Goal: Task Accomplishment & Management: Manage account settings

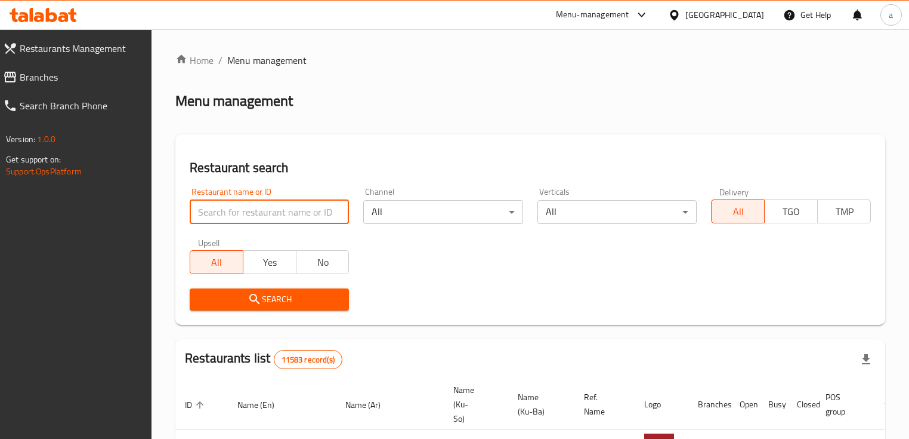
click at [267, 215] on input "search" at bounding box center [269, 212] width 159 height 24
paste input "Meat Me Mexicano"
type input "Meat Me Mexicano"
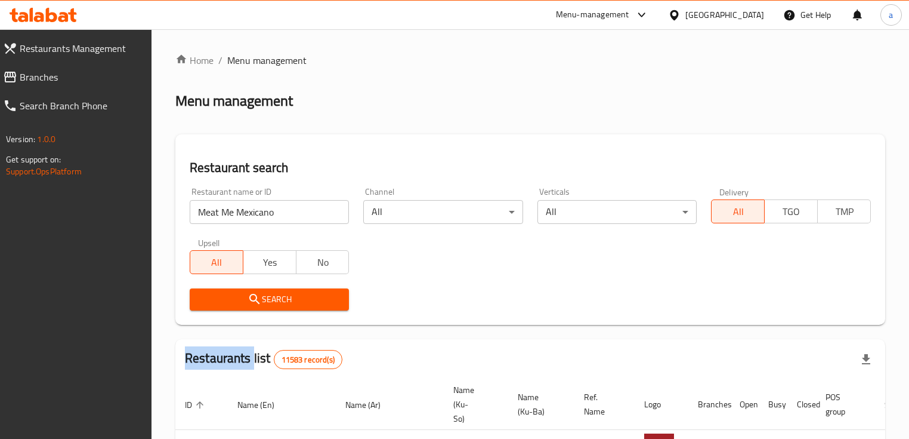
click at [274, 286] on div "Search" at bounding box center [270, 299] width 174 height 36
click at [277, 289] on button "Search" at bounding box center [269, 299] width 159 height 22
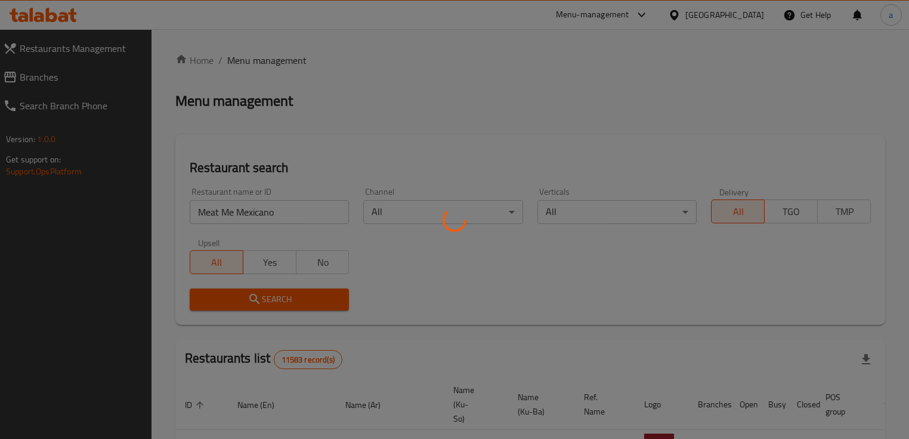
click at [279, 292] on div at bounding box center [454, 219] width 909 height 439
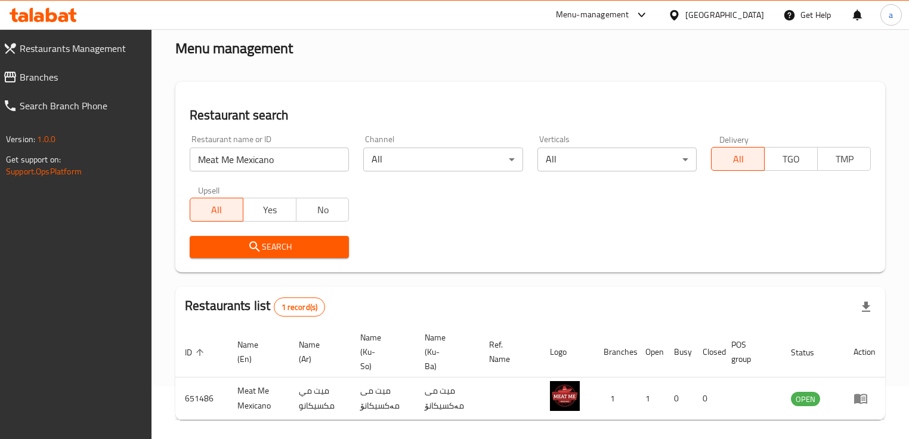
scroll to position [98, 0]
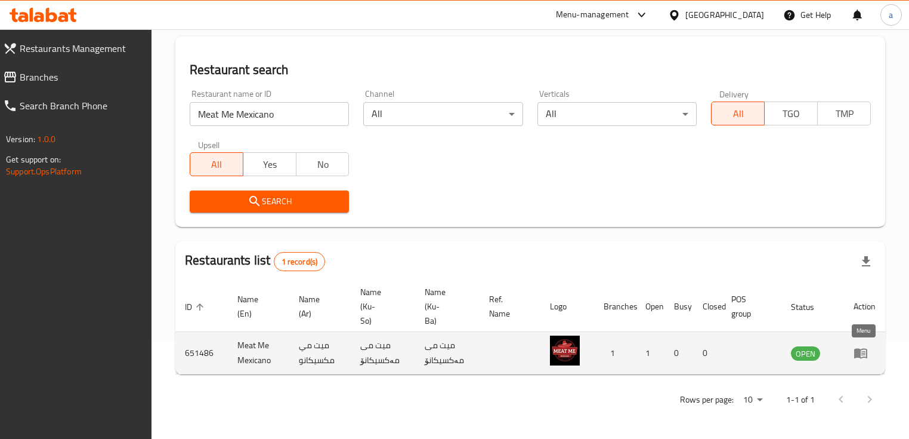
click at [866, 350] on icon "enhanced table" at bounding box center [860, 353] width 13 height 10
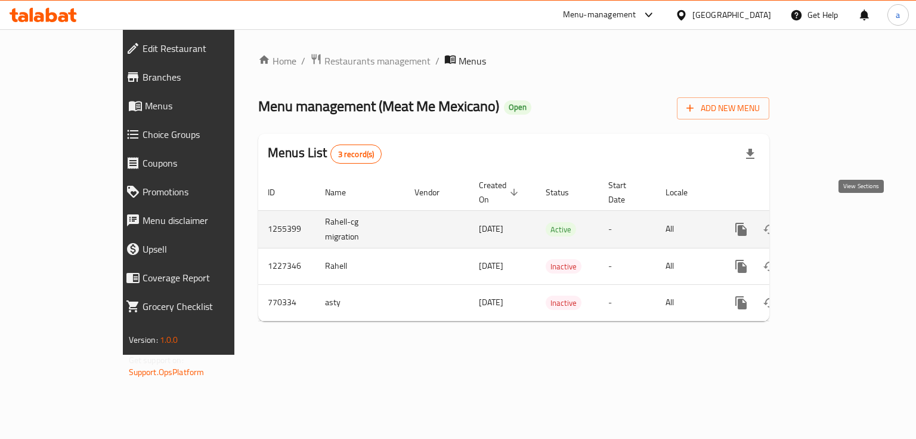
click at [835, 222] on icon "enhanced table" at bounding box center [827, 229] width 14 height 14
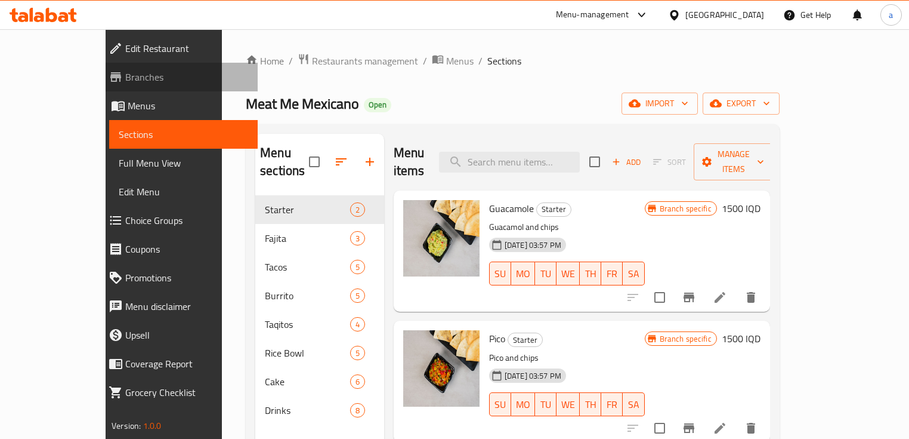
click at [125, 79] on span "Branches" at bounding box center [186, 77] width 123 height 14
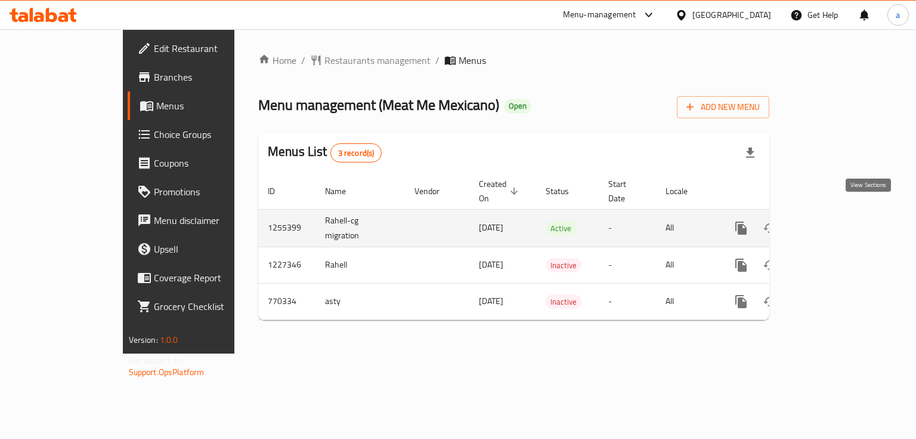
click at [835, 221] on icon "enhanced table" at bounding box center [827, 228] width 14 height 14
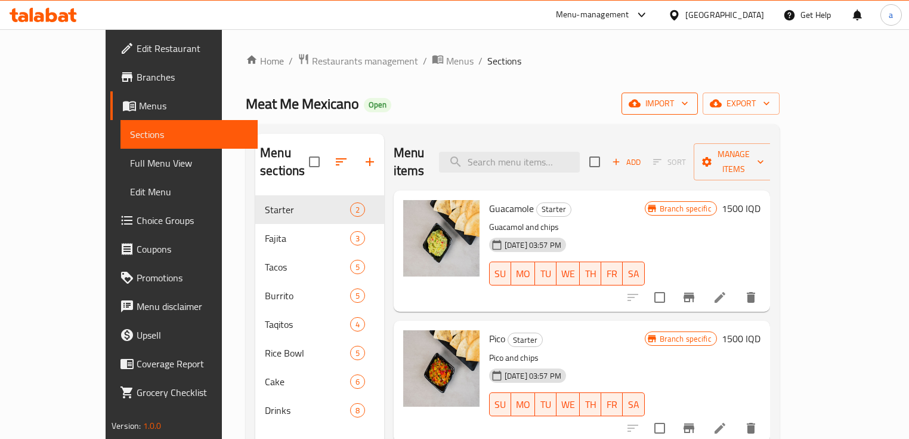
click at [688, 109] on span "import" at bounding box center [659, 103] width 57 height 15
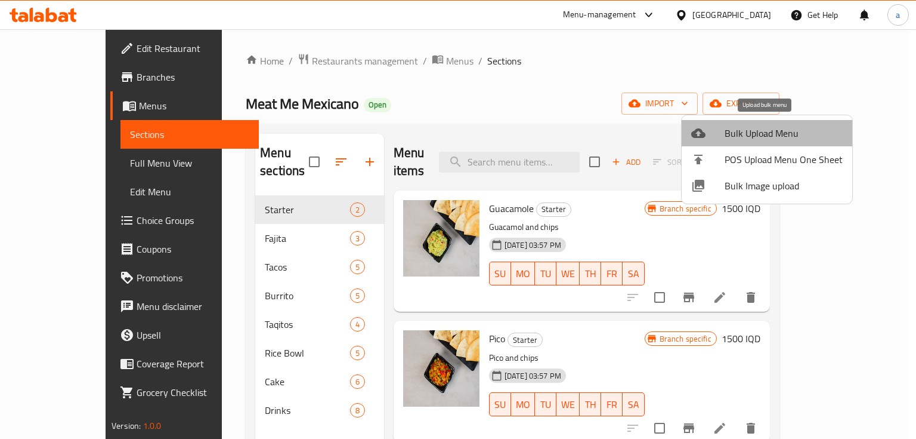
click at [768, 138] on span "Bulk Upload Menu" at bounding box center [784, 133] width 118 height 14
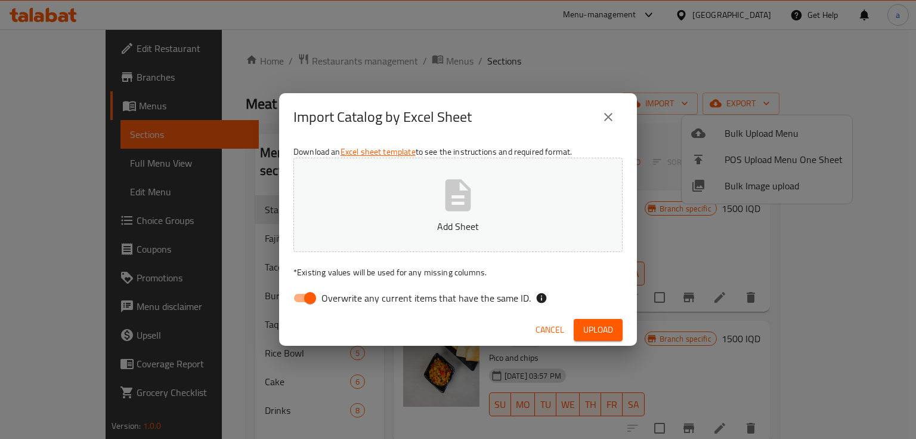
click at [307, 295] on input "Overwrite any current items that have the same ID." at bounding box center [310, 297] width 68 height 23
checkbox input "false"
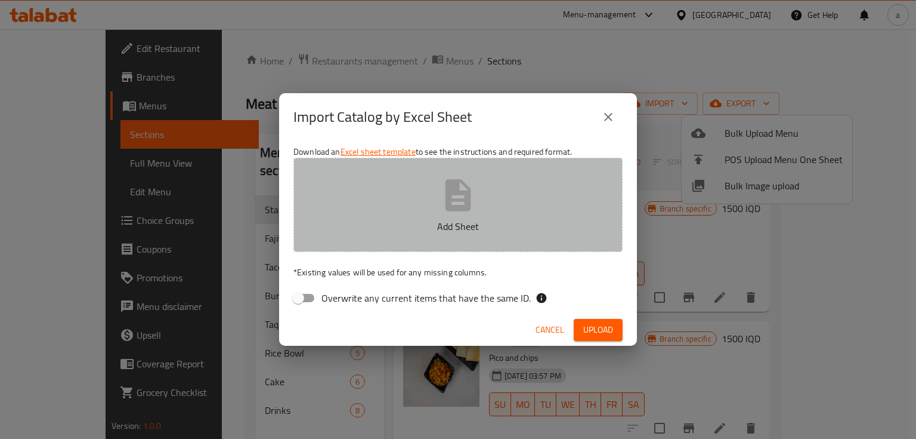
click at [399, 221] on p "Add Sheet" at bounding box center [458, 226] width 292 height 14
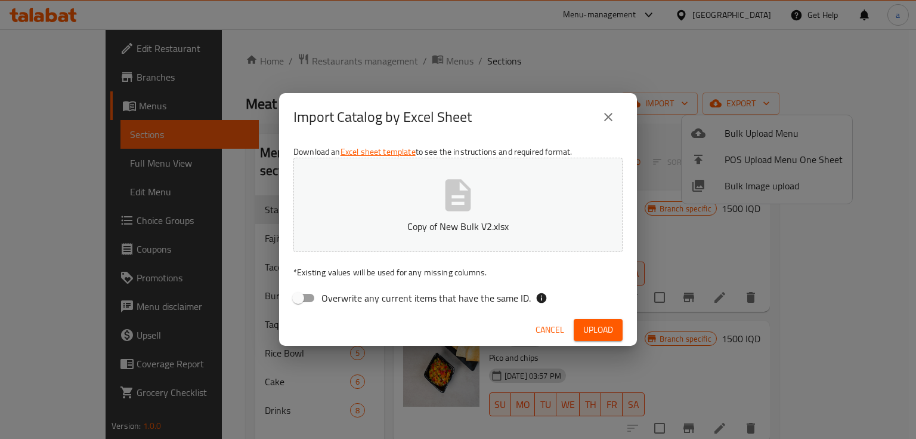
click at [577, 319] on button "Upload" at bounding box center [598, 330] width 49 height 22
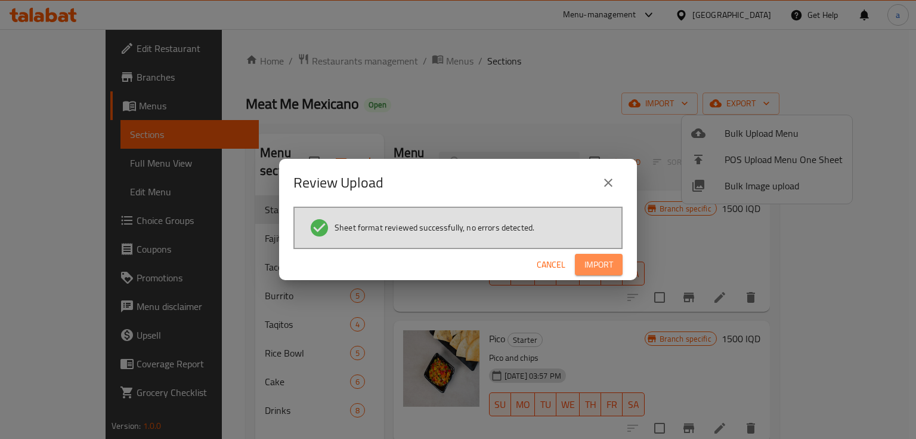
click at [613, 265] on button "Import" at bounding box center [599, 265] width 48 height 22
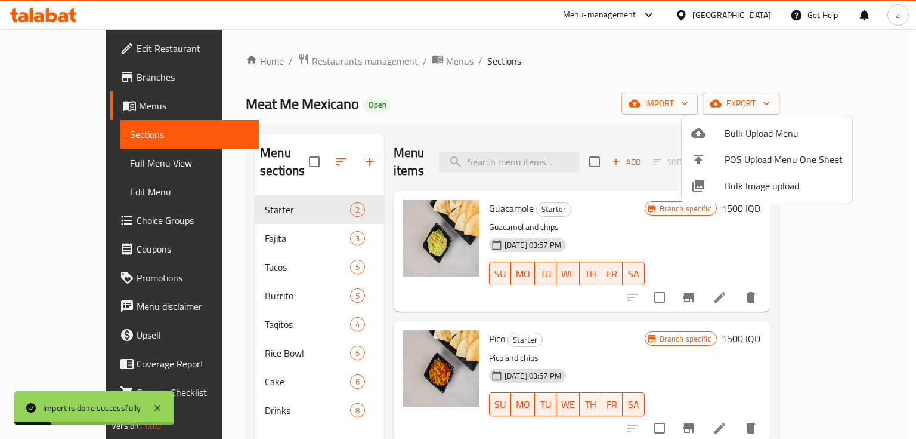
click at [249, 218] on div at bounding box center [458, 219] width 916 height 439
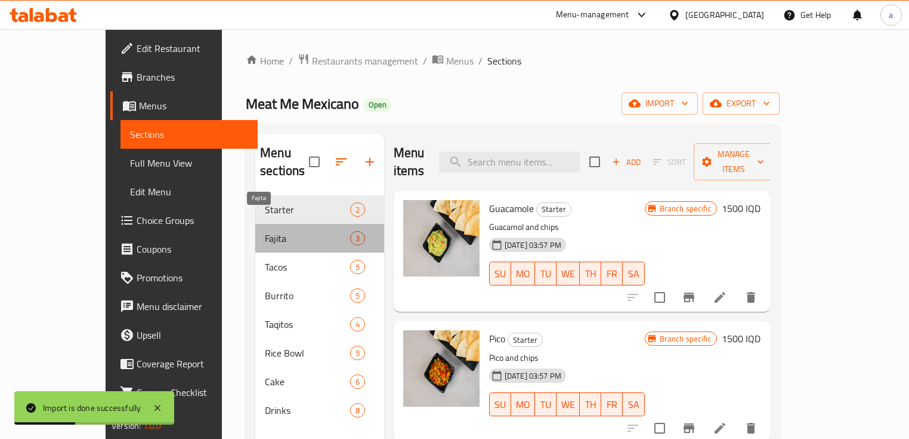
click at [265, 231] on span "Fajita" at bounding box center [307, 238] width 85 height 14
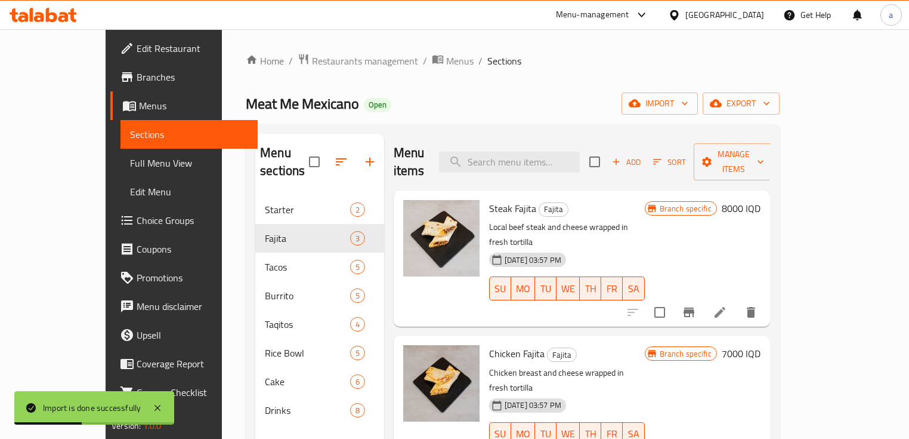
click at [265, 260] on span "Tacos" at bounding box center [307, 267] width 85 height 14
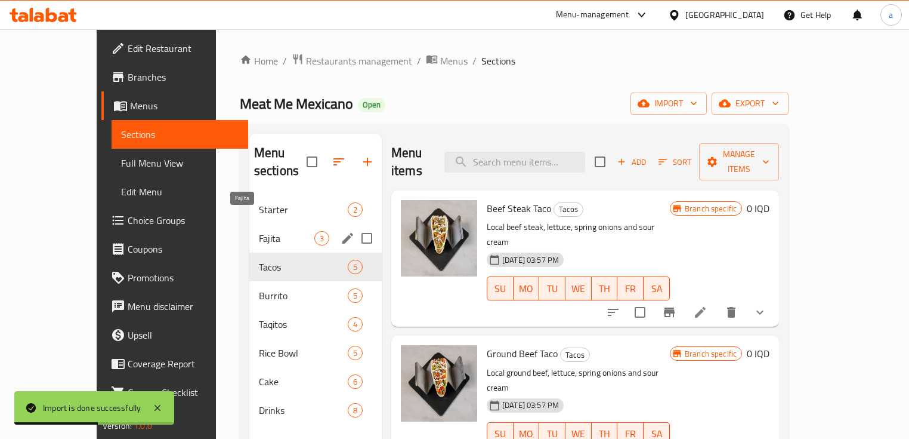
click at [259, 231] on span "Fajita" at bounding box center [286, 238] width 55 height 14
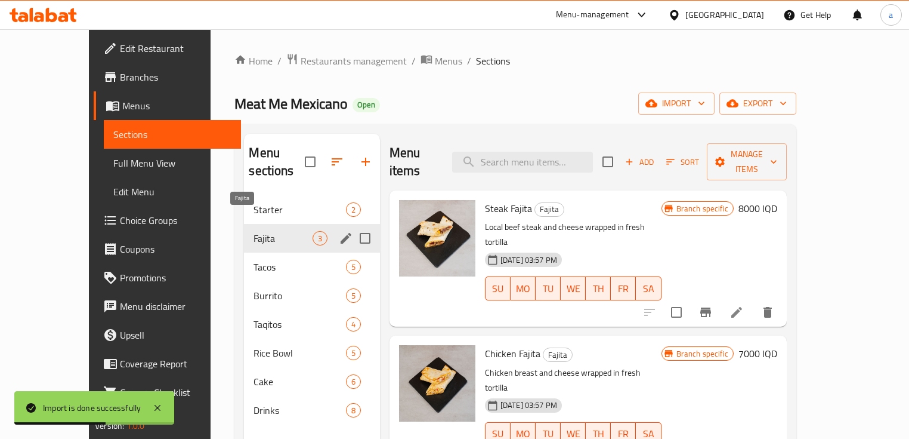
click at [254, 202] on span "Starter" at bounding box center [300, 209] width 92 height 14
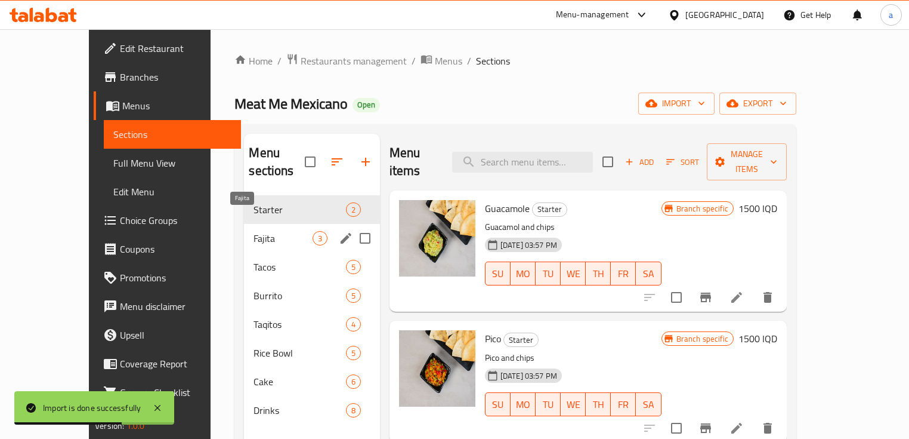
click at [254, 231] on span "Fajita" at bounding box center [283, 238] width 58 height 14
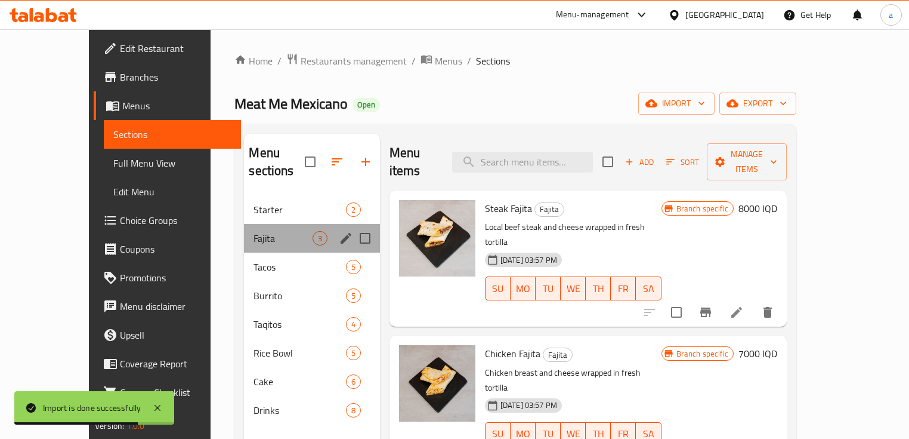
click at [248, 232] on div "Fajita 3" at bounding box center [311, 238] width 135 height 29
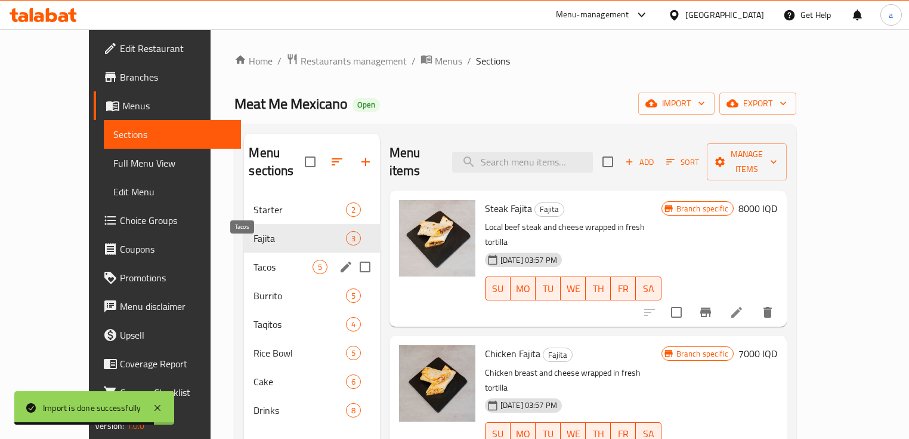
click at [255, 260] on span "Tacos" at bounding box center [283, 267] width 58 height 14
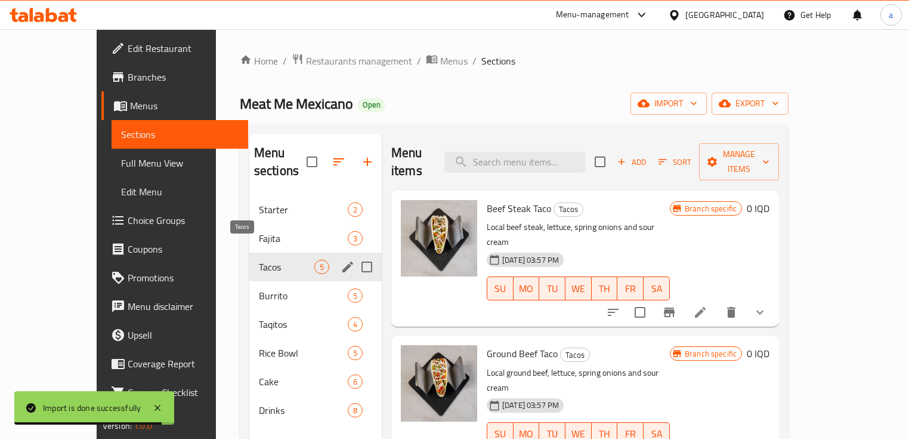
click at [251, 224] on div "Fajita 3" at bounding box center [315, 238] width 132 height 29
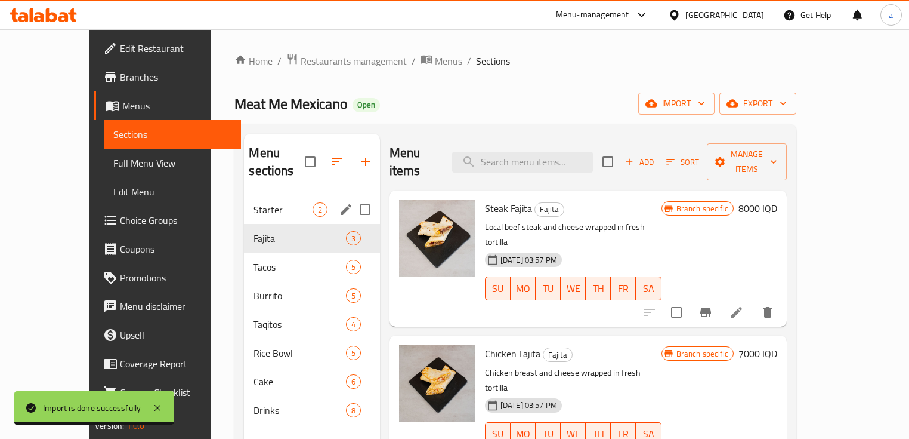
click at [252, 195] on div "Starter 2" at bounding box center [311, 209] width 135 height 29
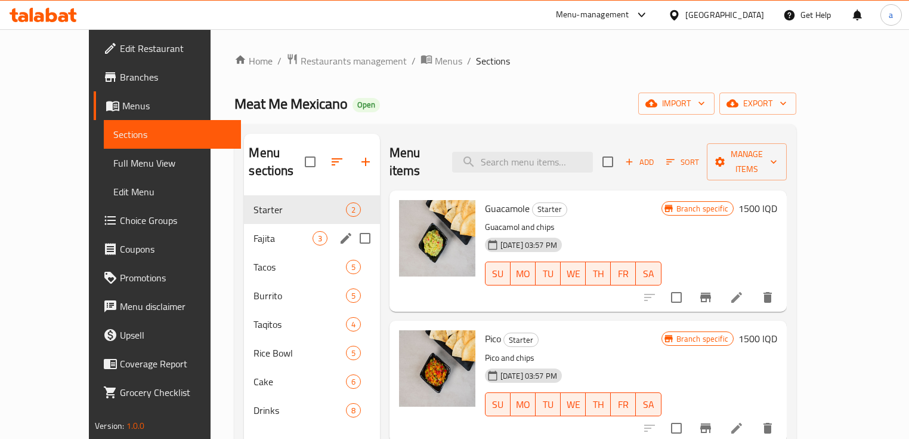
click at [256, 229] on div "Fajita 3" at bounding box center [311, 238] width 135 height 29
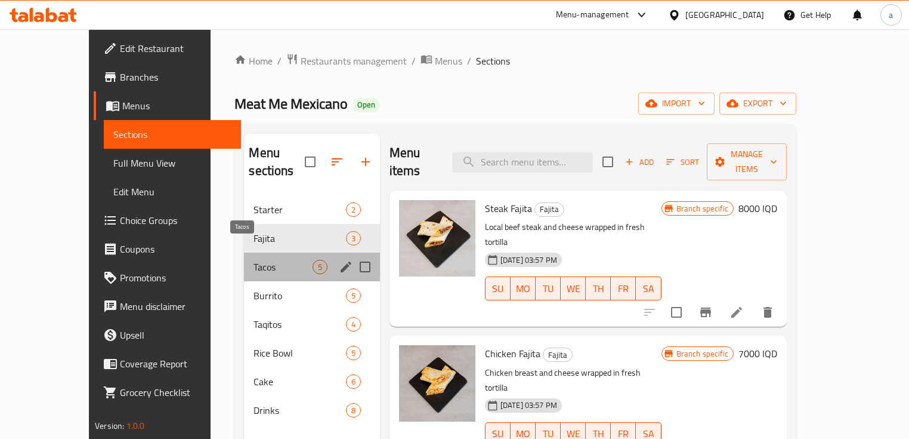
click at [254, 260] on span "Tacos" at bounding box center [283, 267] width 58 height 14
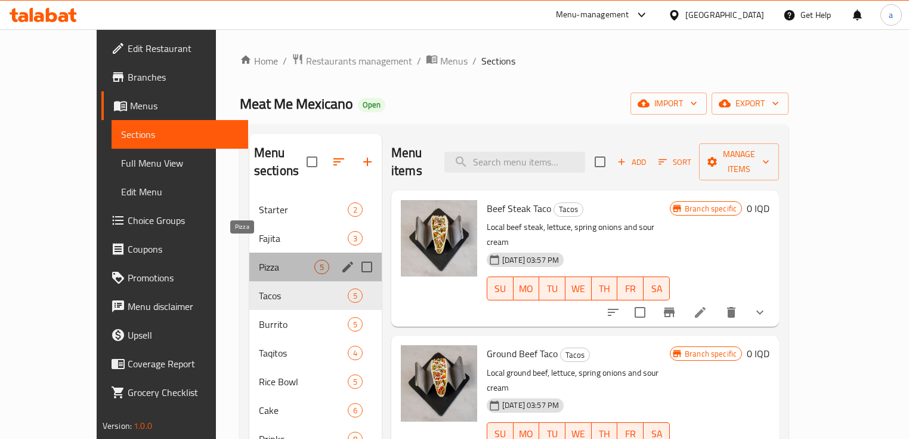
click at [259, 260] on span "Pizza" at bounding box center [286, 267] width 55 height 14
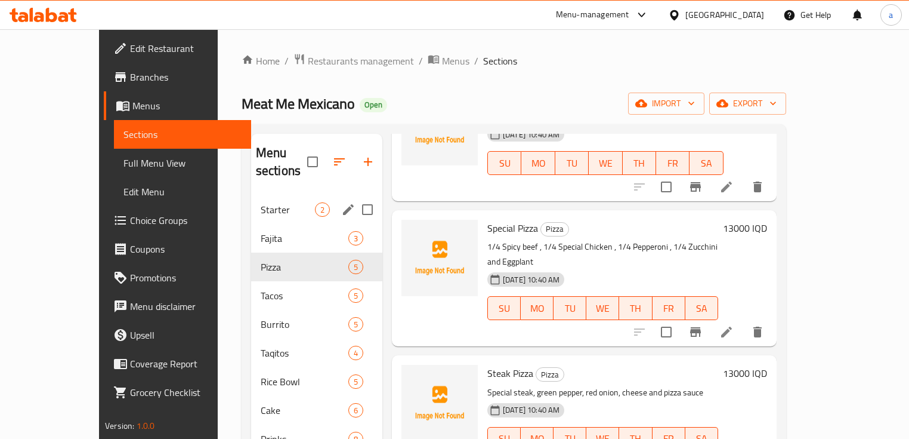
scroll to position [243, 0]
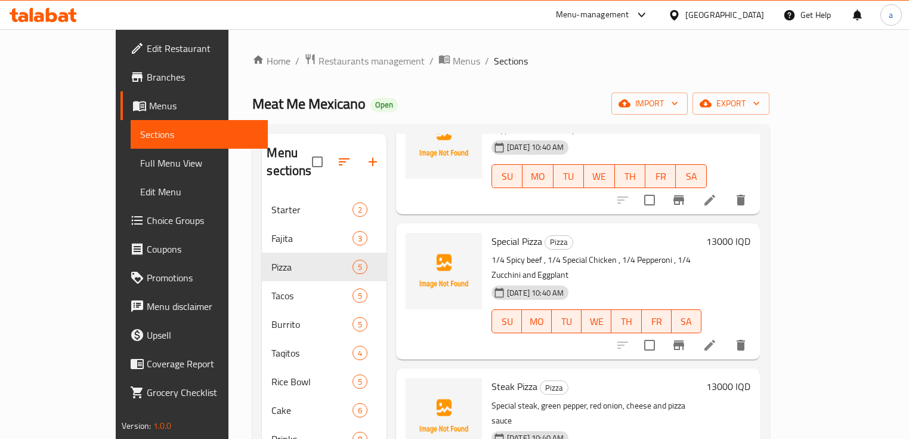
drag, startPoint x: 89, startPoint y: 152, endPoint x: 104, endPoint y: 163, distance: 18.7
click at [131, 152] on link "Full Menu View" at bounding box center [199, 163] width 137 height 29
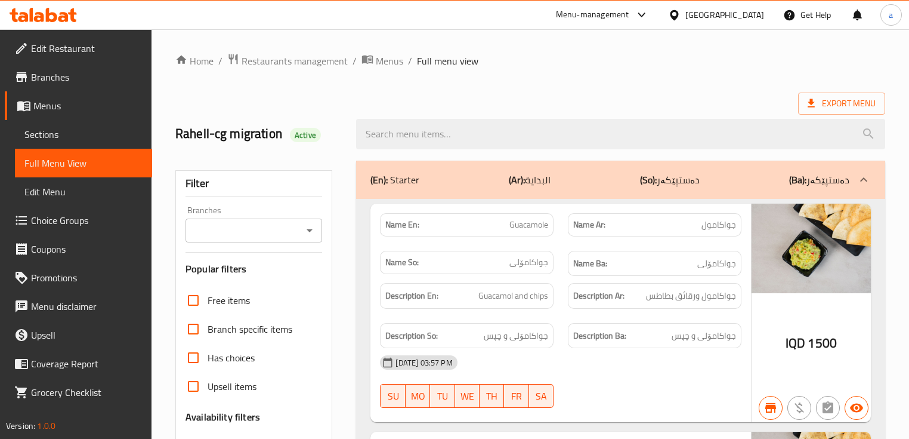
click at [309, 236] on icon "Open" at bounding box center [309, 230] width 14 height 14
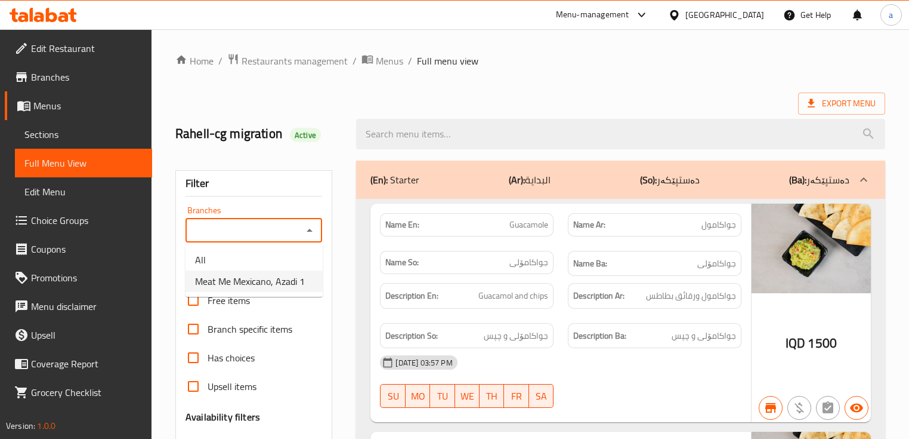
click at [270, 277] on span "Meat Me Mexicano, Azadi 1" at bounding box center [250, 281] width 110 height 14
type input "Meat Me Mexicano, Azadi 1"
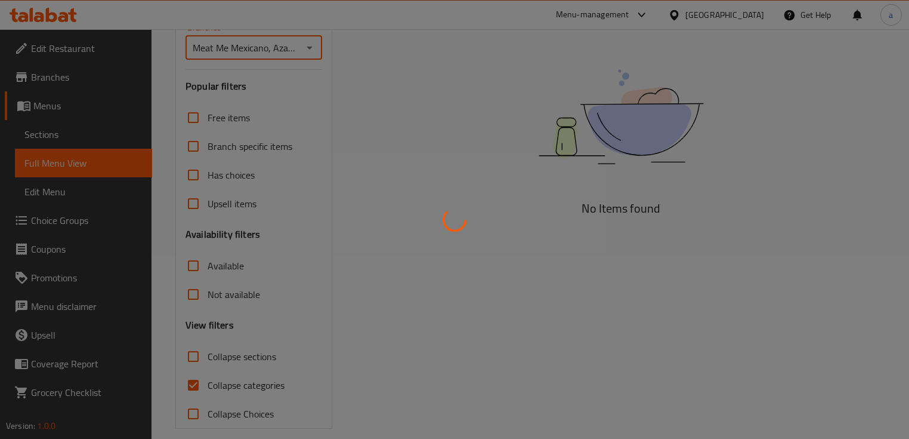
scroll to position [196, 0]
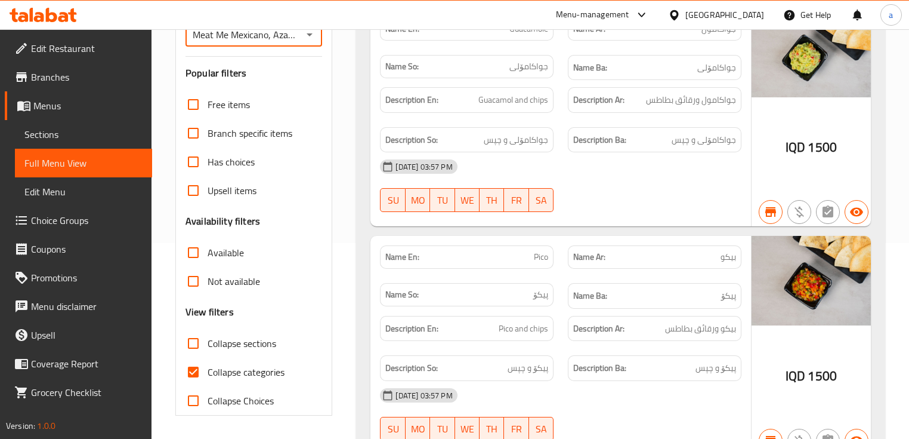
click at [274, 365] on span "Collapse categories" at bounding box center [246, 372] width 77 height 14
click at [208, 363] on input "Collapse categories" at bounding box center [193, 371] width 29 height 29
checkbox input "false"
click at [270, 341] on span "Collapse sections" at bounding box center [242, 343] width 69 height 14
click at [208, 341] on input "Collapse sections" at bounding box center [193, 343] width 29 height 29
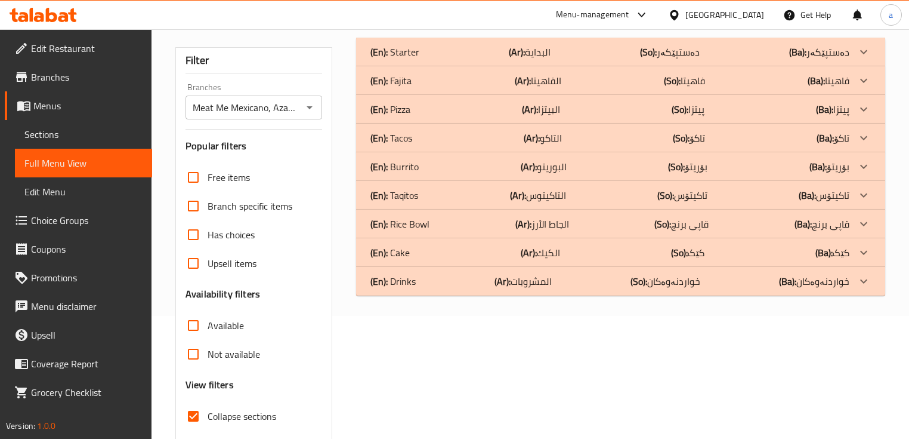
scroll to position [36, 0]
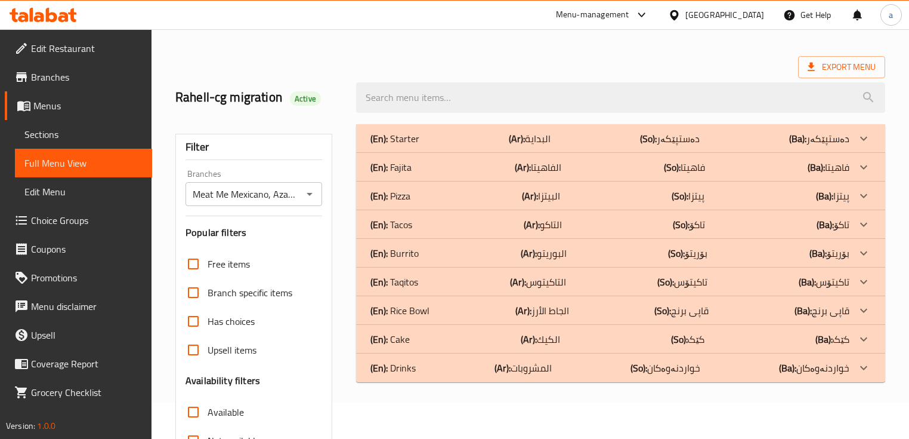
click at [834, 200] on p "(Ba): پیتزا" at bounding box center [832, 196] width 33 height 14
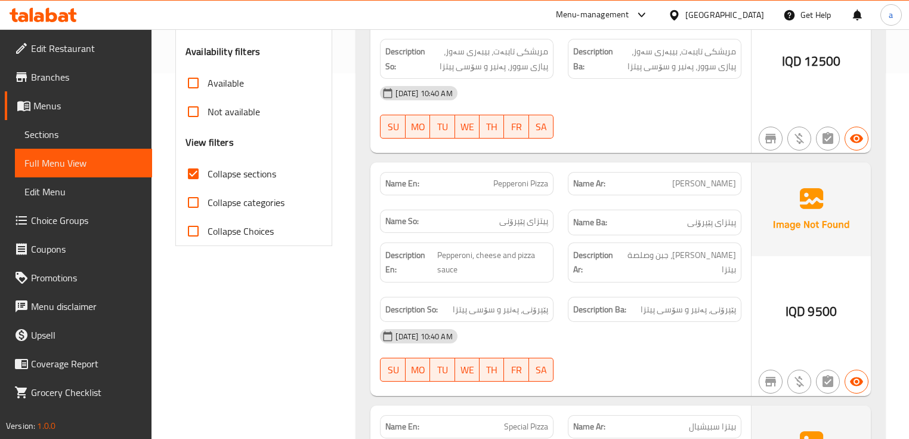
scroll to position [397, 0]
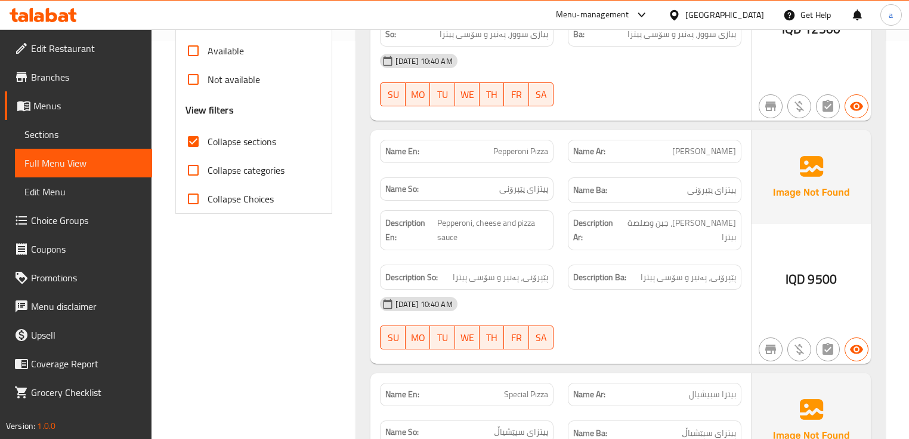
click at [225, 142] on span "Collapse sections" at bounding box center [242, 141] width 69 height 14
click at [208, 142] on input "Collapse sections" at bounding box center [193, 141] width 29 height 29
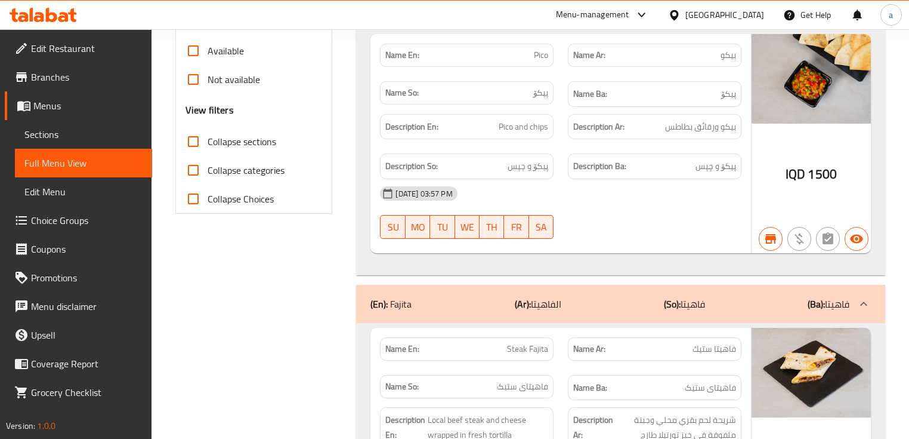
click at [225, 142] on span "Collapse sections" at bounding box center [242, 141] width 69 height 14
click at [208, 142] on input "Collapse sections" at bounding box center [193, 141] width 29 height 29
checkbox input "true"
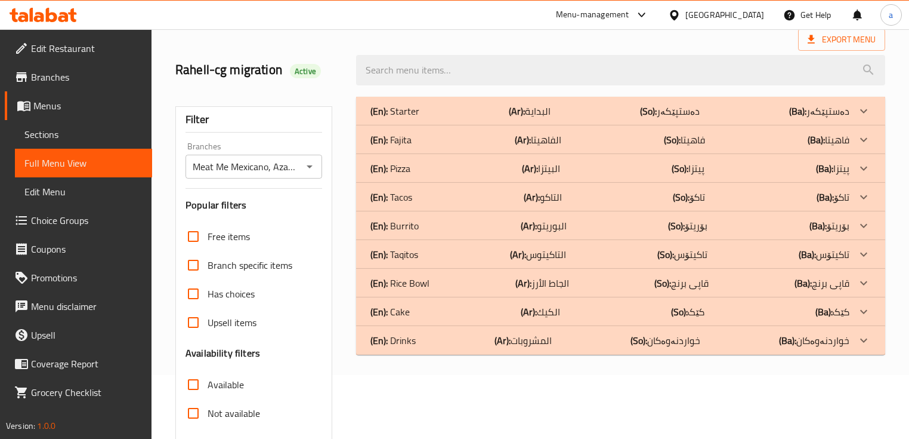
scroll to position [38, 0]
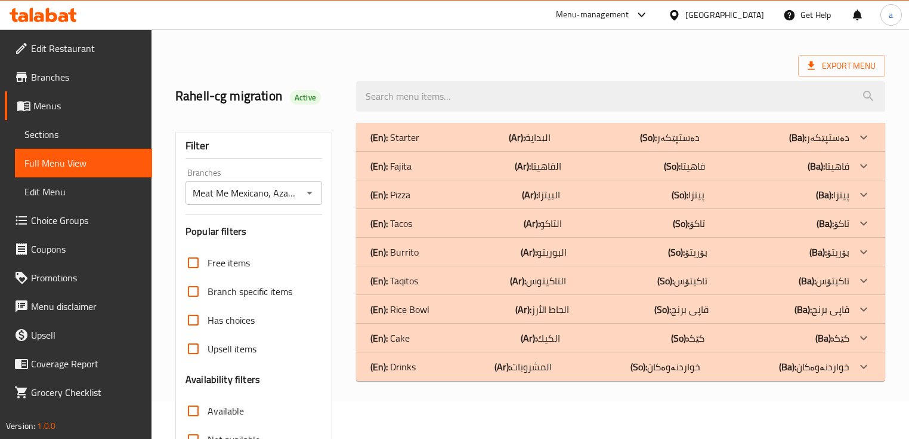
click at [844, 194] on p "(Ba): پیتزا" at bounding box center [832, 194] width 33 height 14
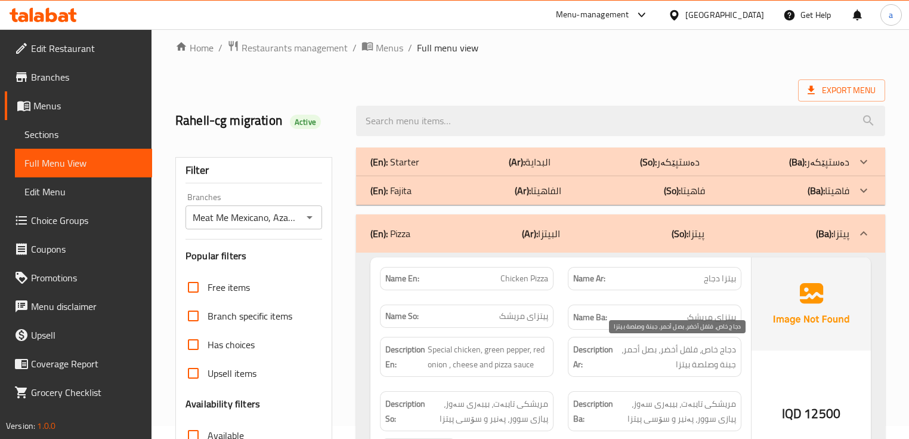
scroll to position [10, 0]
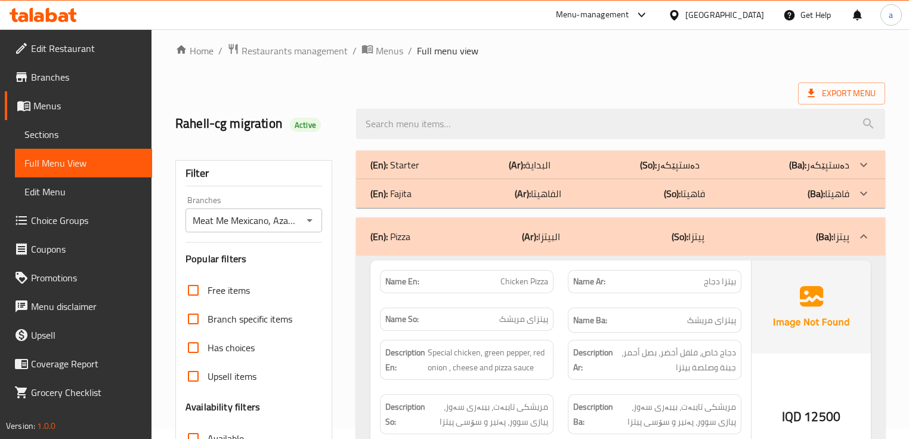
click at [54, 12] on icon at bounding box center [43, 15] width 67 height 14
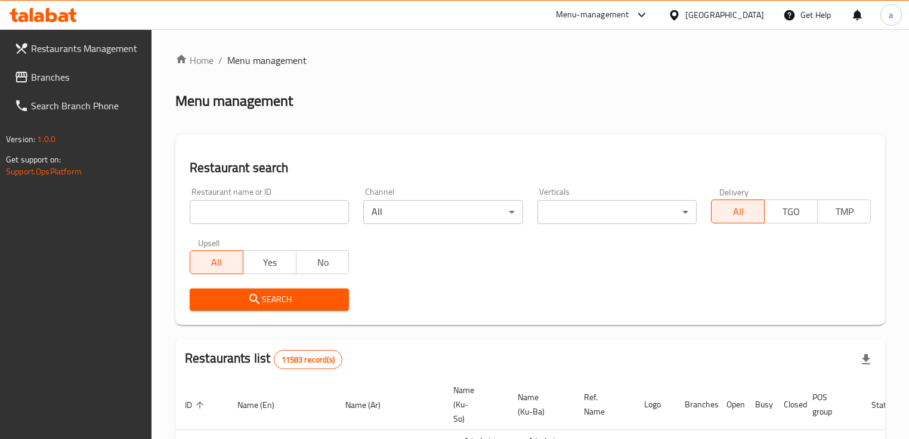
scroll to position [10, 0]
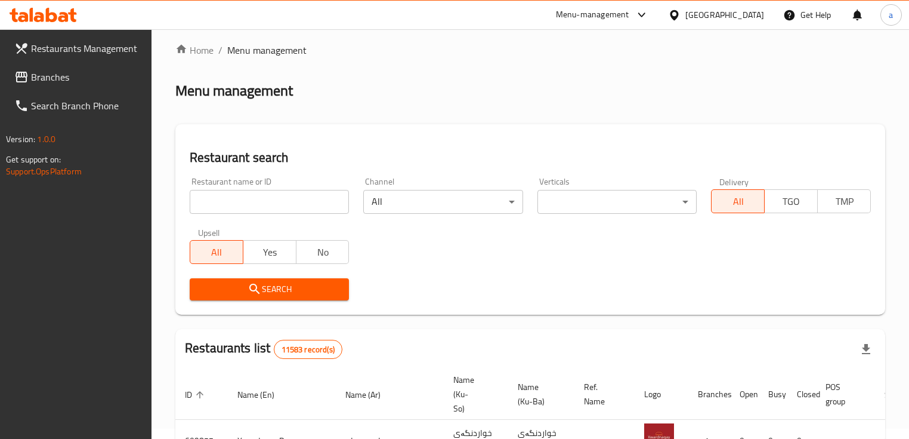
click at [232, 199] on input "search" at bounding box center [269, 202] width 159 height 24
paste input "651486"
type input "651486"
click at [227, 283] on span "Search" at bounding box center [269, 289] width 140 height 15
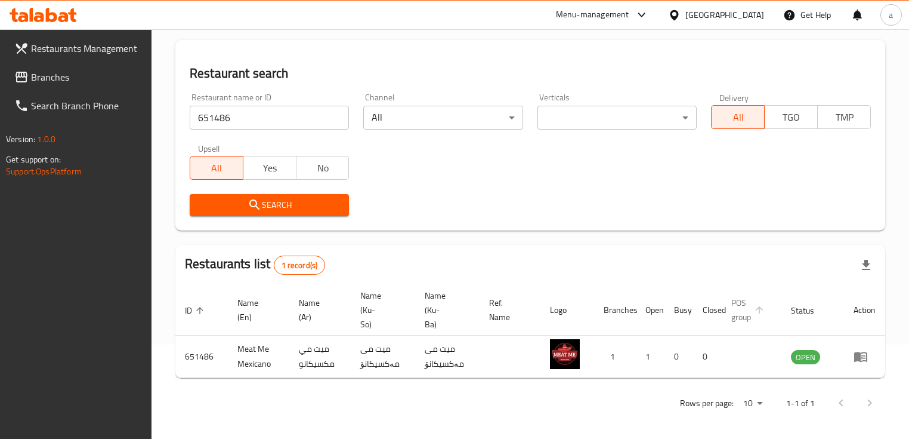
scroll to position [98, 0]
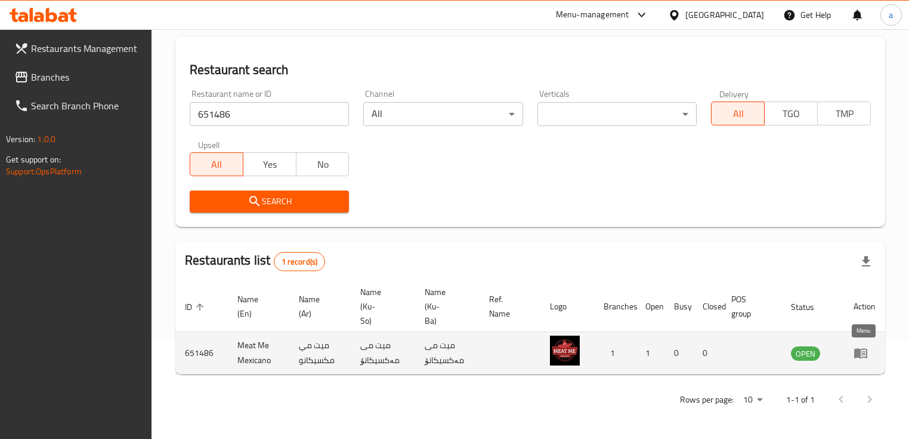
click at [866, 353] on icon "enhanced table" at bounding box center [860, 353] width 13 height 10
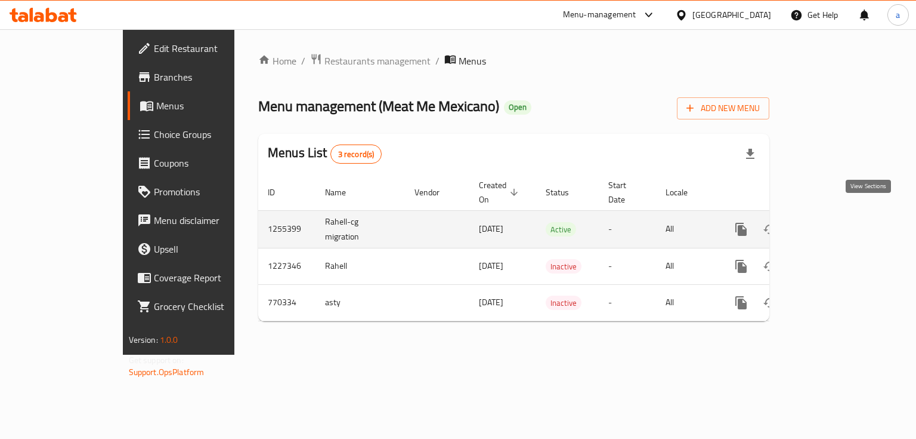
click at [835, 222] on icon "enhanced table" at bounding box center [827, 229] width 14 height 14
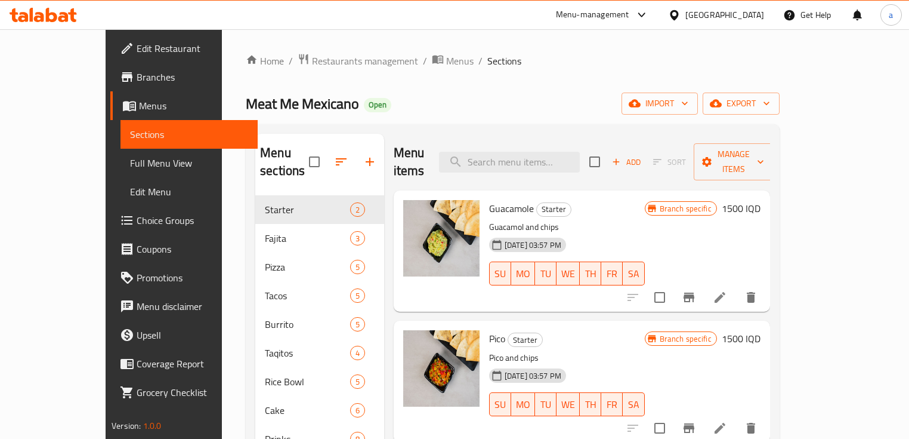
click at [137, 78] on span "Branches" at bounding box center [193, 77] width 112 height 14
